Goal: Navigation & Orientation: Find specific page/section

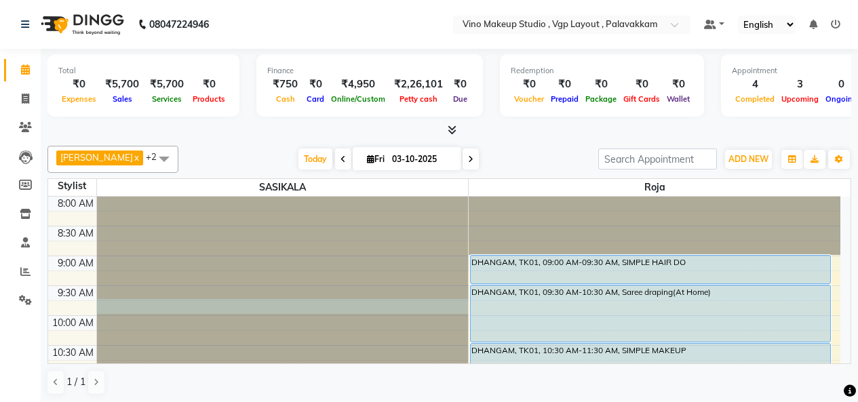
click at [379, 197] on div at bounding box center [283, 197] width 372 height 0
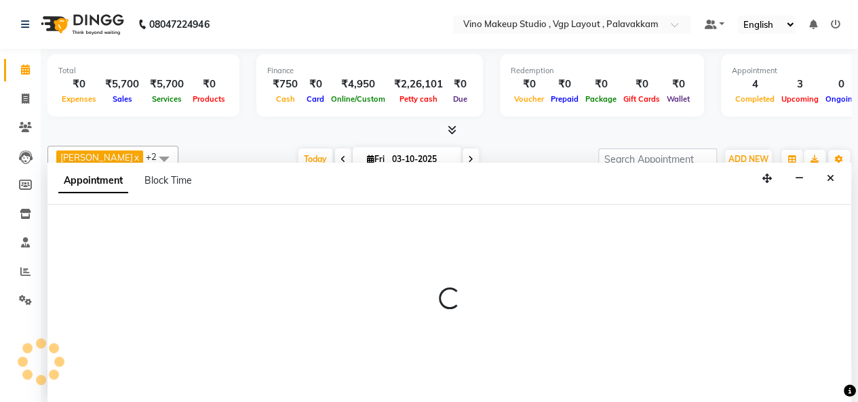
select select "66740"
select select "585"
select select "tentative"
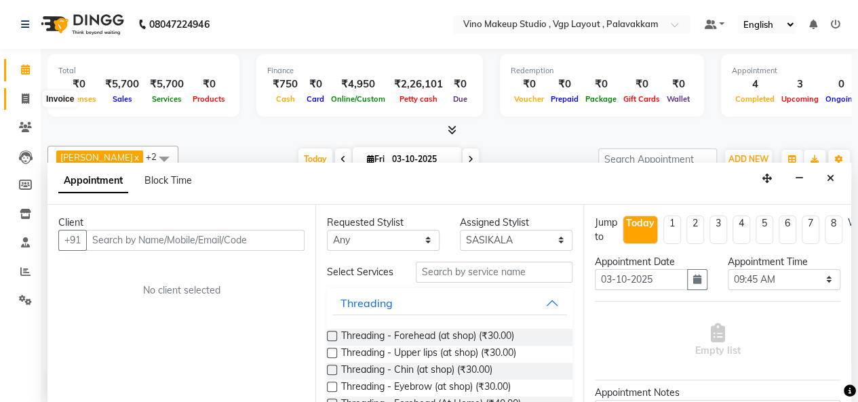
click at [28, 102] on icon at bounding box center [25, 99] width 7 height 10
select select "service"
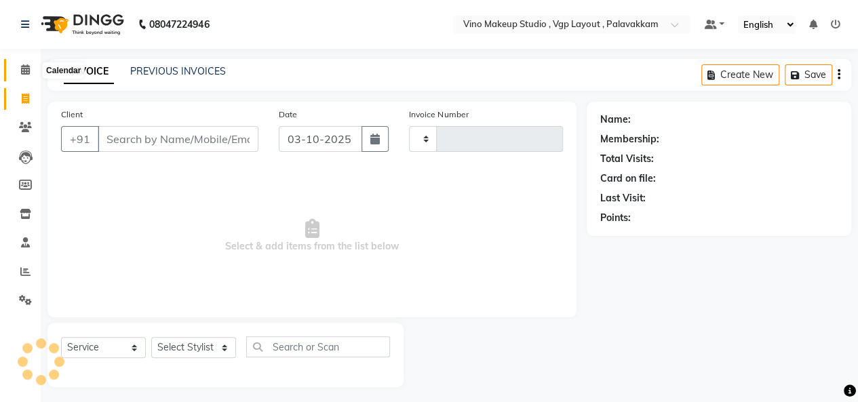
click at [27, 68] on icon at bounding box center [25, 69] width 9 height 10
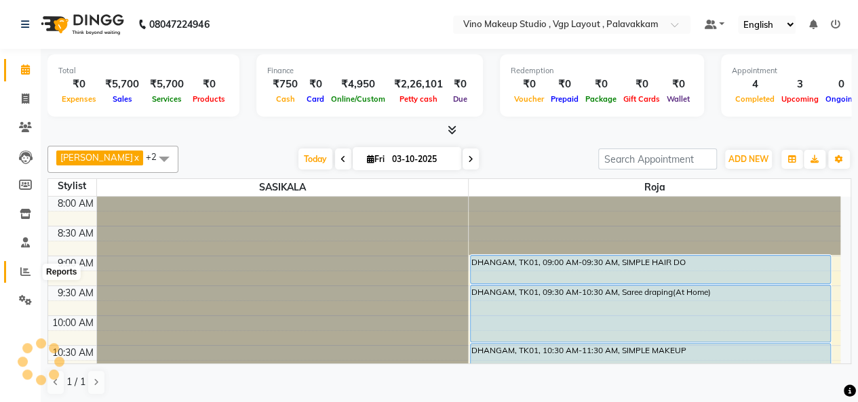
click at [16, 271] on span at bounding box center [26, 272] width 24 height 16
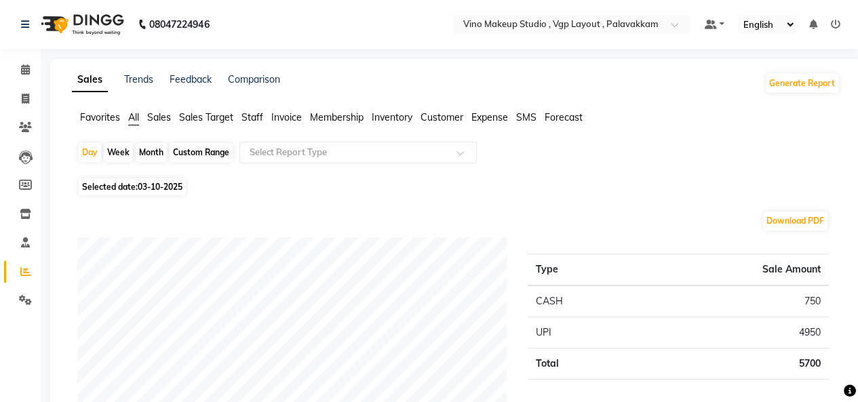
click at [149, 155] on div "Month" at bounding box center [151, 152] width 31 height 19
select select "10"
select select "2025"
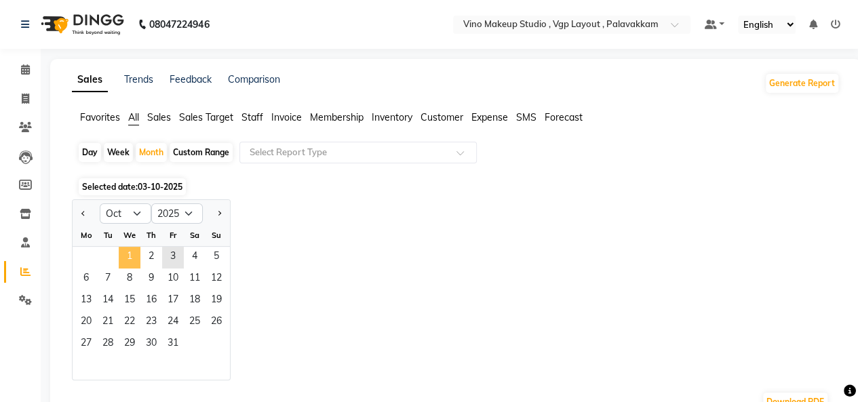
click at [134, 249] on span "1" at bounding box center [130, 258] width 22 height 22
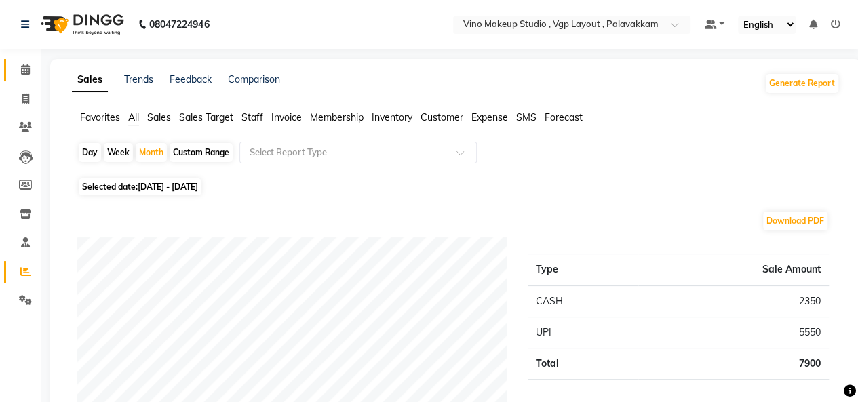
click at [26, 65] on icon at bounding box center [25, 69] width 9 height 10
